Goal: Communication & Community: Answer question/provide support

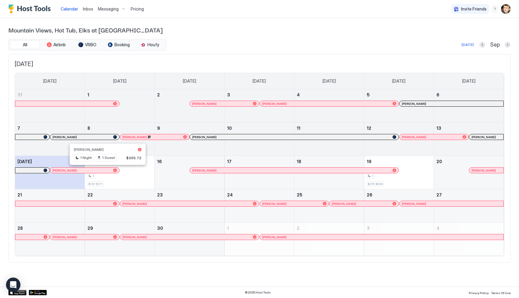
click at [106, 171] on div at bounding box center [105, 170] width 5 height 5
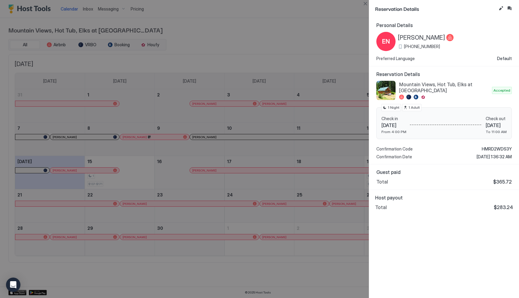
click at [509, 10] on button "Inbox" at bounding box center [509, 8] width 7 height 7
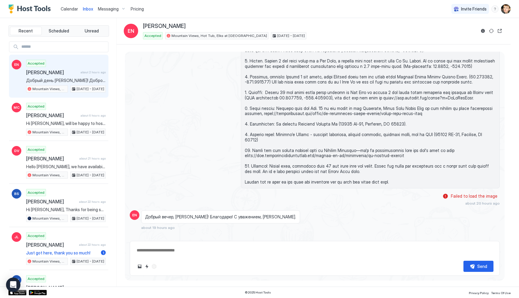
scroll to position [678, 0]
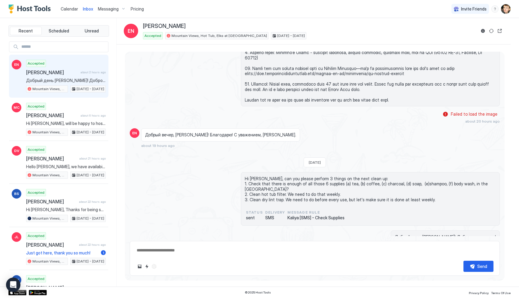
click at [473, 255] on div "Scheduled Messages" at bounding box center [472, 258] width 41 height 6
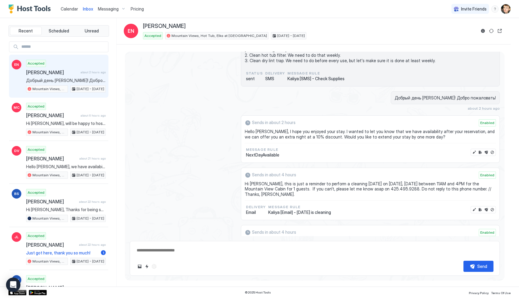
scroll to position [877, 0]
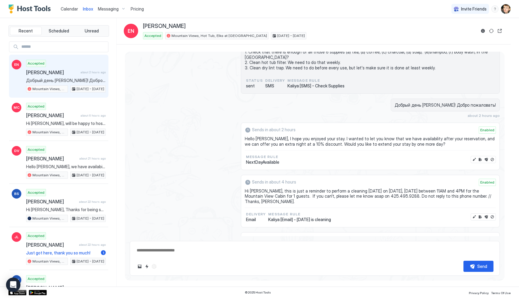
click at [123, 9] on div "Messaging" at bounding box center [112, 9] width 33 height 10
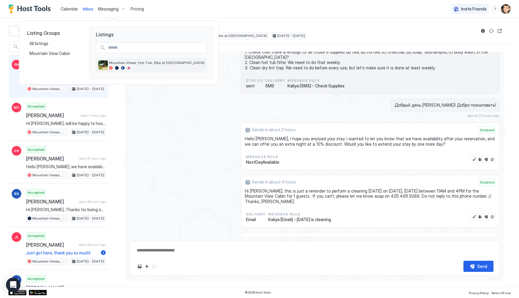
click at [131, 68] on div at bounding box center [157, 68] width 96 height 4
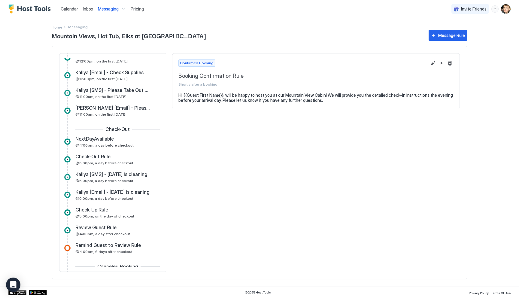
scroll to position [224, 0]
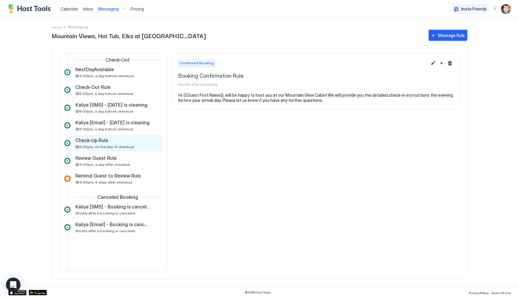
click at [115, 147] on span "@5:00pm, on the day of checkout" at bounding box center [104, 147] width 59 height 5
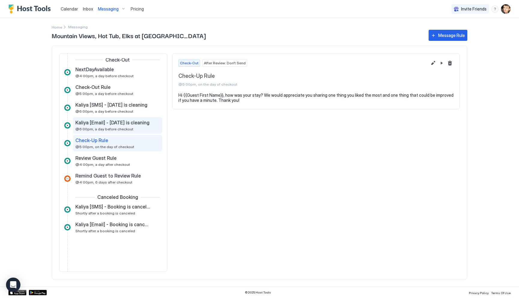
click at [114, 128] on span "@6:00pm, a day before checkout" at bounding box center [104, 129] width 58 height 5
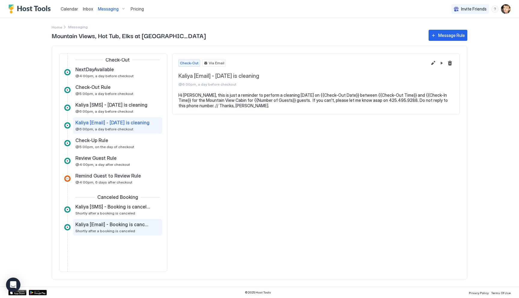
click at [118, 223] on span "Kaliya [Email] - Booking is cancelled" at bounding box center [112, 224] width 75 height 6
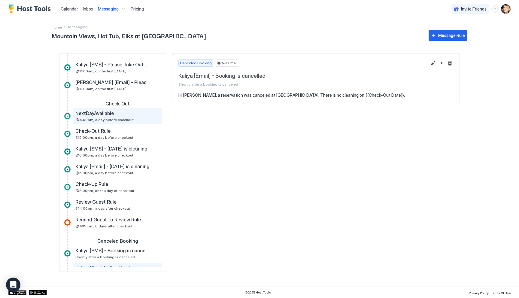
scroll to position [180, 0]
click at [108, 114] on span "NextDayAvailable" at bounding box center [94, 114] width 38 height 6
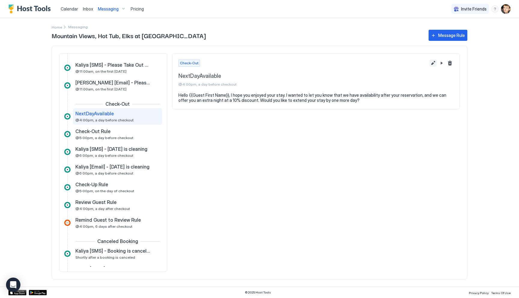
click at [433, 63] on button "Edit message rule" at bounding box center [433, 62] width 7 height 7
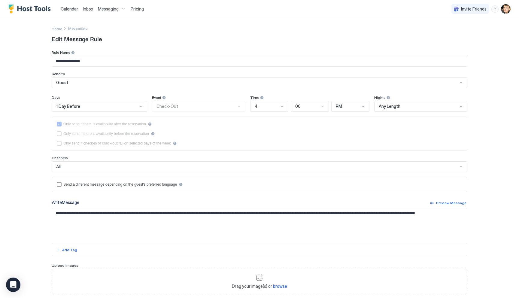
click at [271, 107] on div "4" at bounding box center [267, 106] width 24 height 5
click at [262, 189] on div "11" at bounding box center [270, 187] width 30 height 5
click at [348, 108] on div "PM" at bounding box center [348, 106] width 24 height 5
click at [346, 119] on div "AM" at bounding box center [351, 120] width 30 height 5
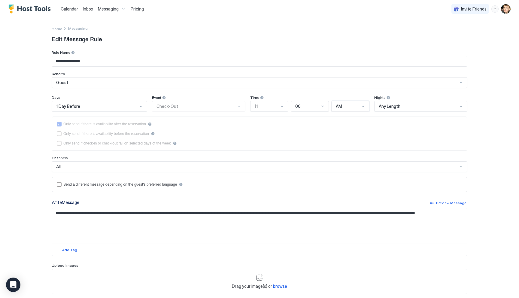
scroll to position [36, 0]
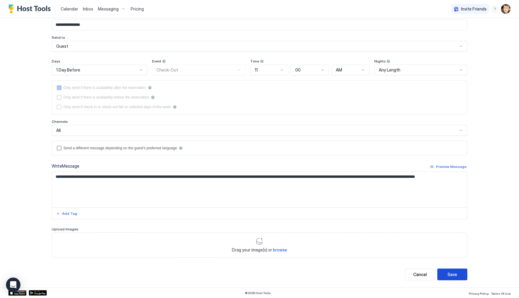
click at [465, 275] on button "Save" at bounding box center [453, 275] width 30 height 12
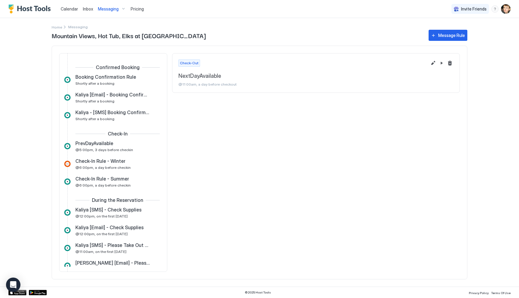
scroll to position [134, 0]
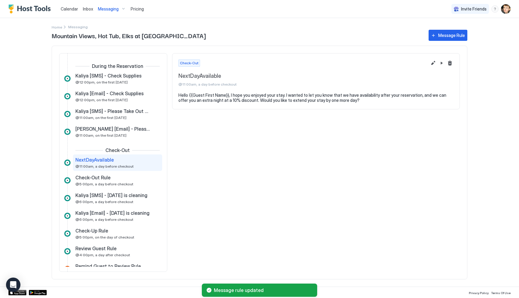
click at [90, 8] on span "Inbox" at bounding box center [88, 8] width 10 height 5
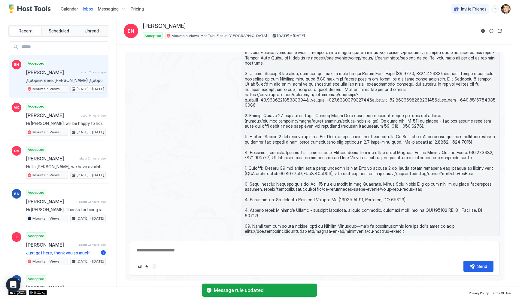
scroll to position [676, 0]
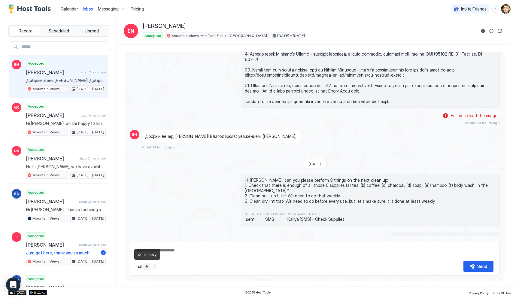
click at [146, 266] on button "Quick reply" at bounding box center [146, 266] width 7 height 7
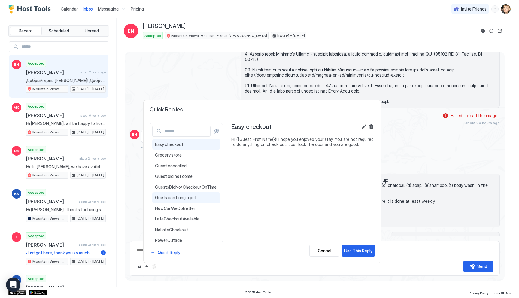
scroll to position [81, 0]
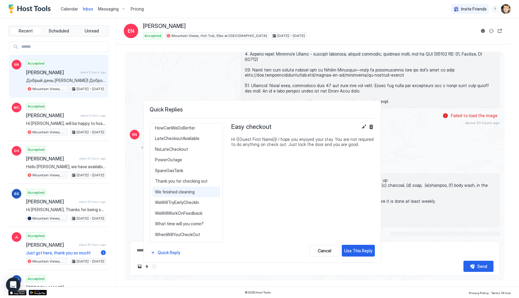
click at [182, 194] on div "We finished cleaning Hello {{Guest First Name}}, we can offer you an early chec…" at bounding box center [186, 192] width 68 height 11
click at [352, 246] on button "Use This Reply" at bounding box center [358, 251] width 33 height 12
type textarea "*"
type textarea "**********"
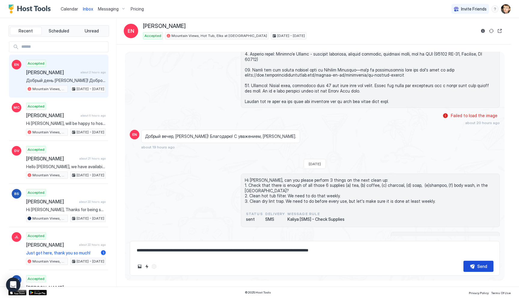
click at [480, 263] on div "Send" at bounding box center [482, 266] width 10 height 6
type textarea "*"
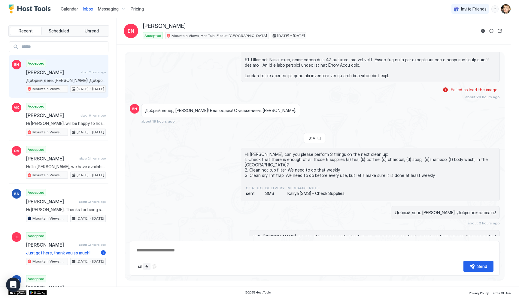
click at [145, 266] on button "Quick reply" at bounding box center [146, 266] width 7 height 7
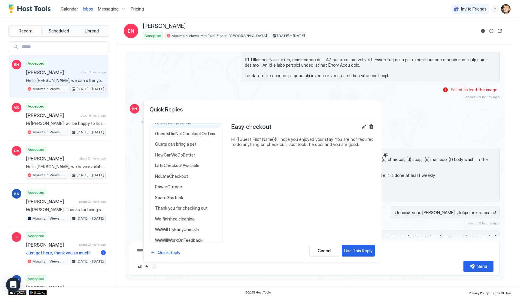
scroll to position [81, 0]
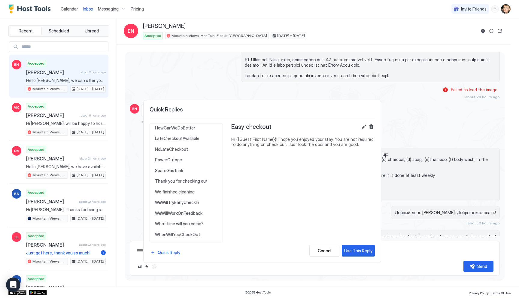
click at [392, 187] on div at bounding box center [259, 149] width 519 height 298
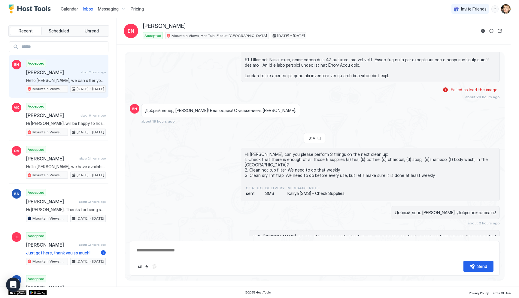
click at [459, 255] on div "Scheduled Messages" at bounding box center [472, 258] width 41 height 6
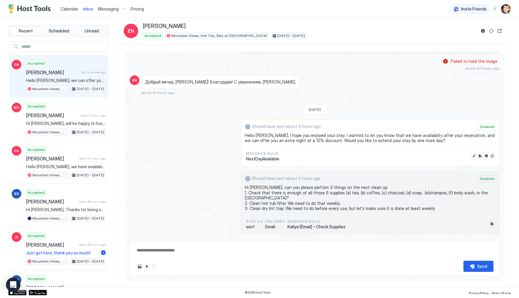
scroll to position [713, 0]
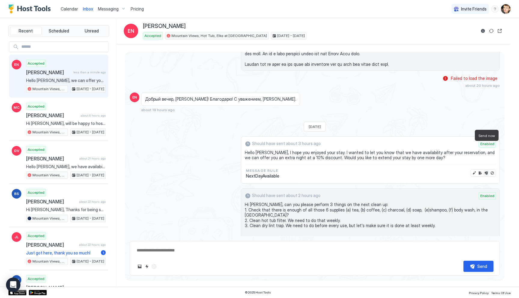
click at [487, 170] on button "Send now" at bounding box center [486, 173] width 6 height 6
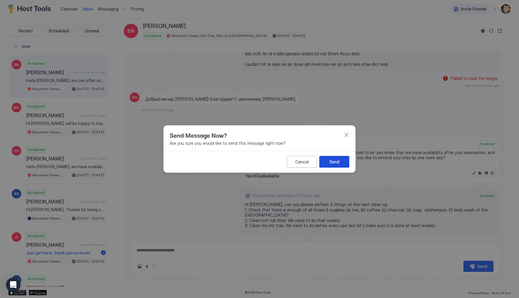
click at [340, 163] on button "Send" at bounding box center [334, 162] width 30 height 12
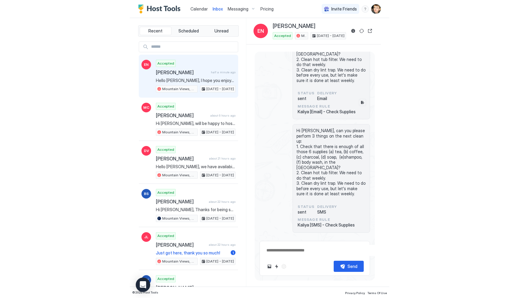
scroll to position [867, 0]
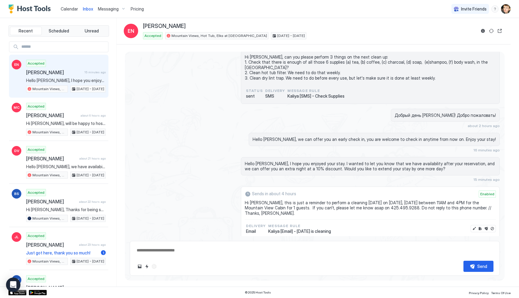
type textarea "*"
